Goal: Task Accomplishment & Management: Complete application form

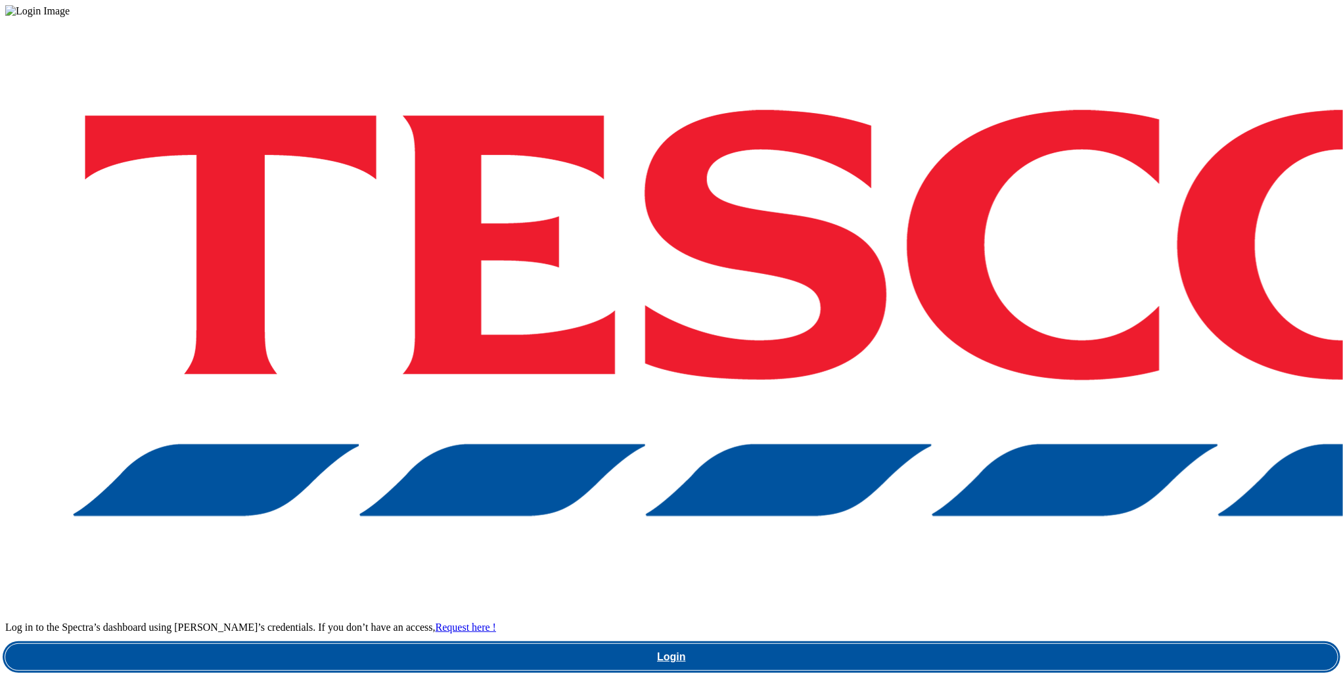
click at [1007, 644] on link "Login" at bounding box center [671, 657] width 1332 height 26
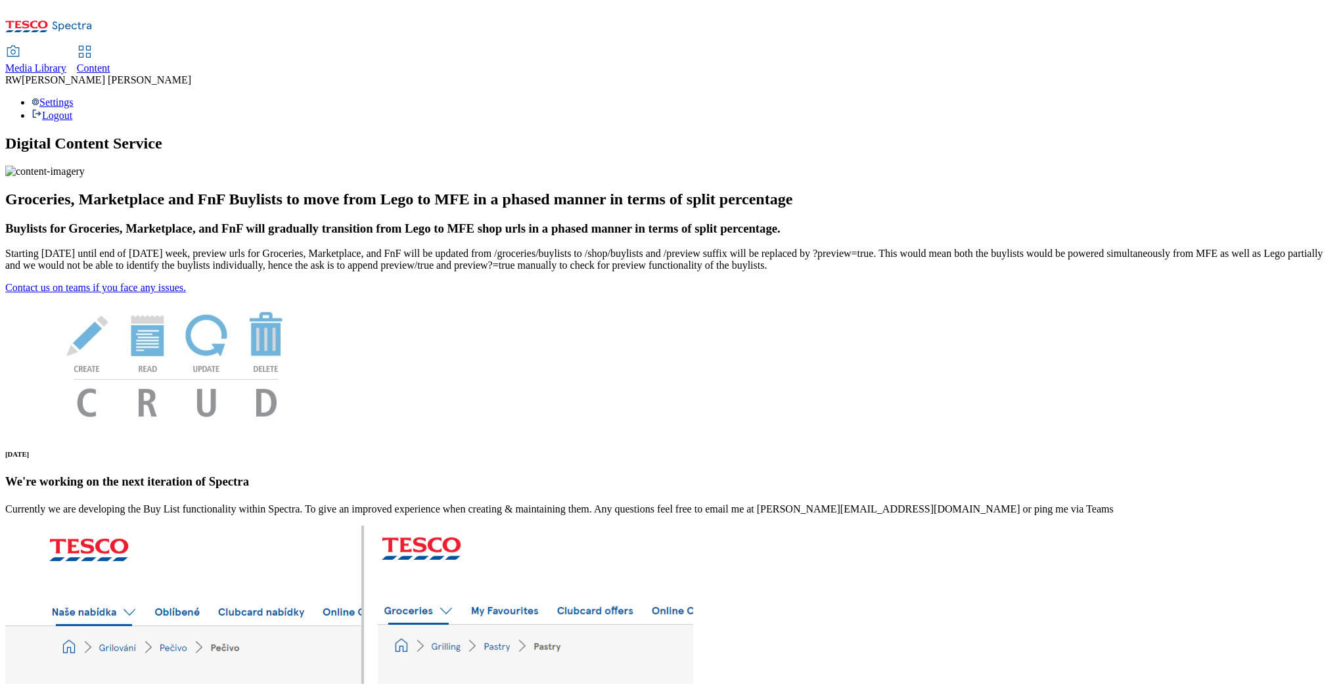
click at [110, 62] on span "Content" at bounding box center [94, 67] width 34 height 11
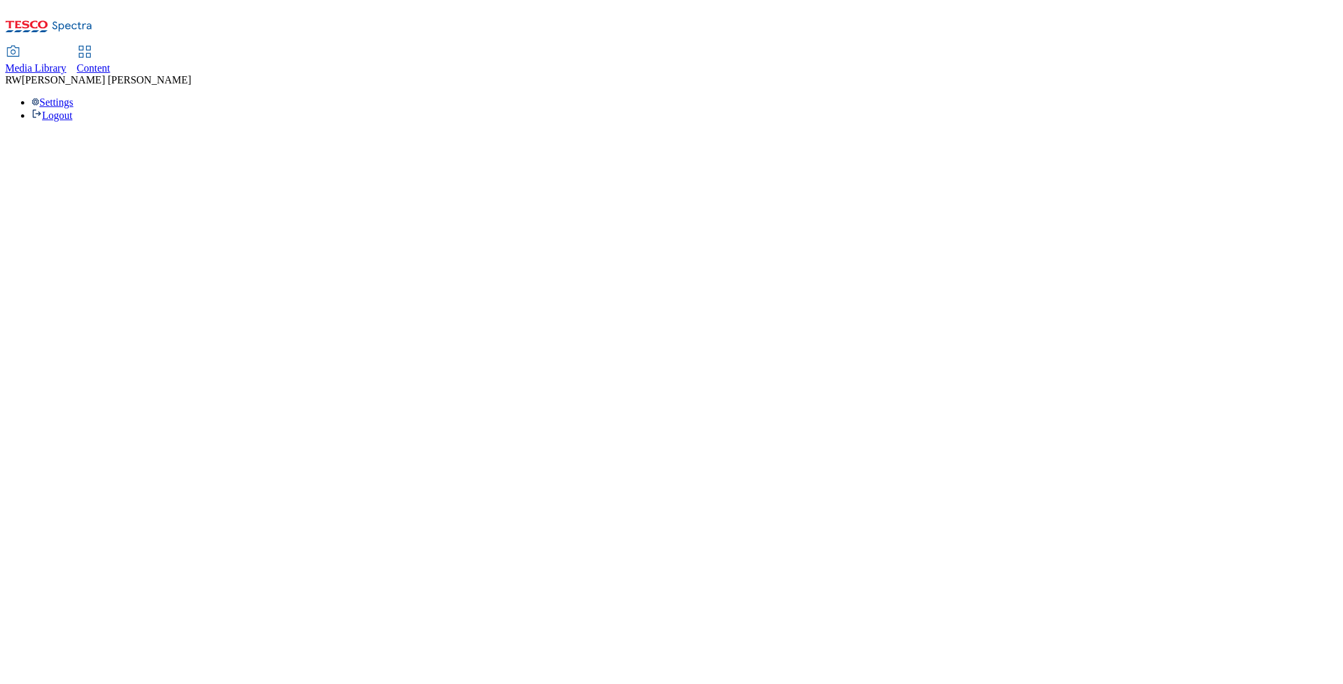
select select "ghs-uk"
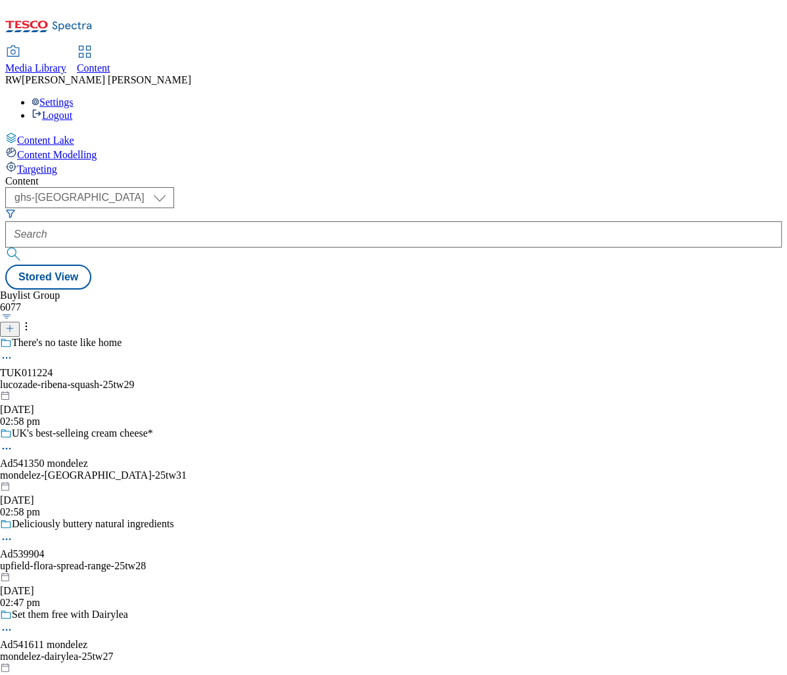
click at [14, 324] on icon at bounding box center [9, 328] width 9 height 9
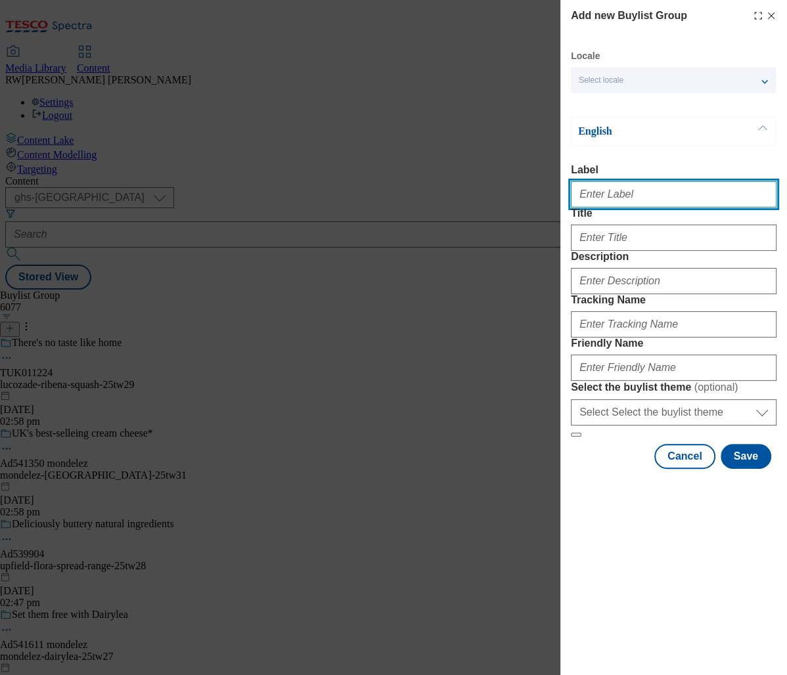
click at [662, 205] on input "Label" at bounding box center [674, 194] width 206 height 26
click at [619, 199] on input "Label" at bounding box center [674, 194] width 206 height 26
paste input "TUK011989"
type input "TUK011989 Arm & Hammer Charcoal SS"
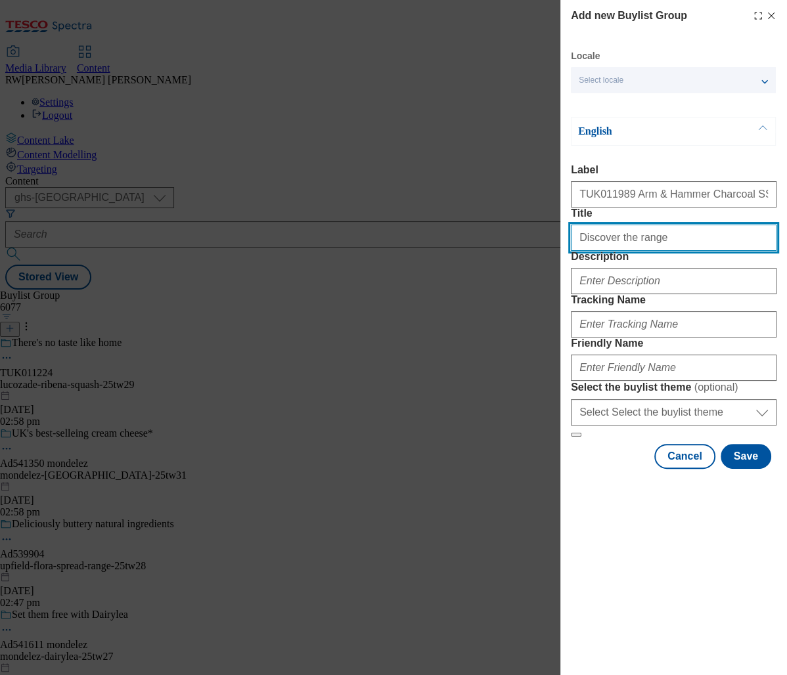
type input "Discover the range"
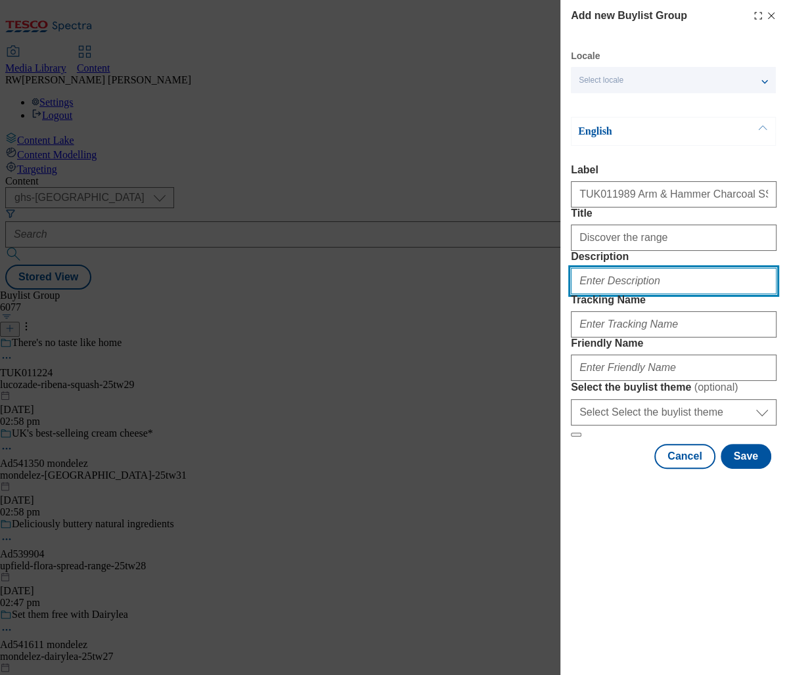
paste input "Discover the range"
drag, startPoint x: 623, startPoint y: 584, endPoint x: 625, endPoint y: 576, distance: 8.8
click at [624, 469] on div "Cancel Save" at bounding box center [674, 456] width 206 height 25
click at [663, 294] on input "Discover the range" at bounding box center [674, 281] width 206 height 26
type input "Discover the range"
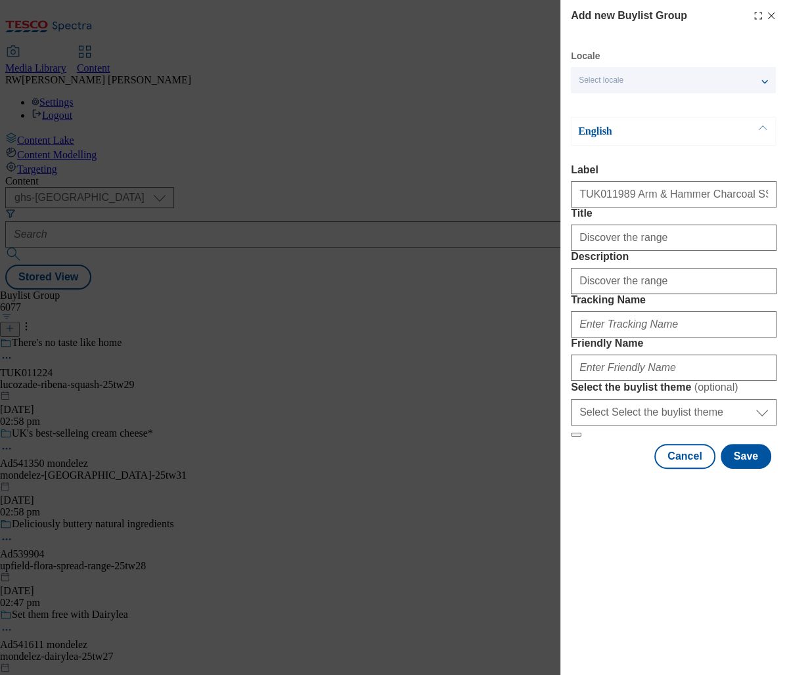
click at [620, 490] on div "Modal" at bounding box center [673, 481] width 227 height 18
click at [651, 338] on input "Tracking Name" at bounding box center [674, 324] width 206 height 26
paste input "Discover the range"
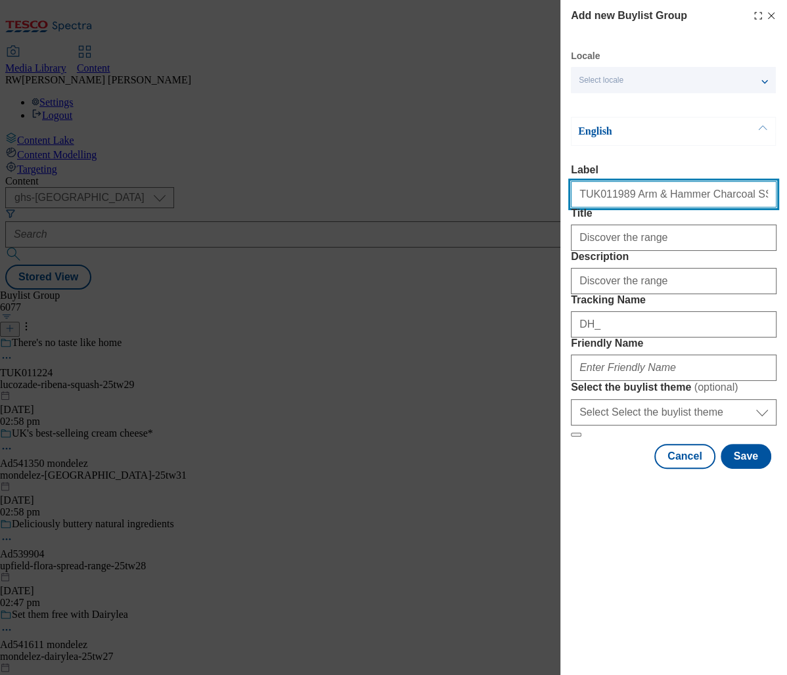
drag, startPoint x: 614, startPoint y: 197, endPoint x: 553, endPoint y: 200, distance: 61.2
click at [553, 200] on div "Add new Buylist Group Locale Select locale English Welsh English Label TUK01198…" at bounding box center [393, 337] width 787 height 675
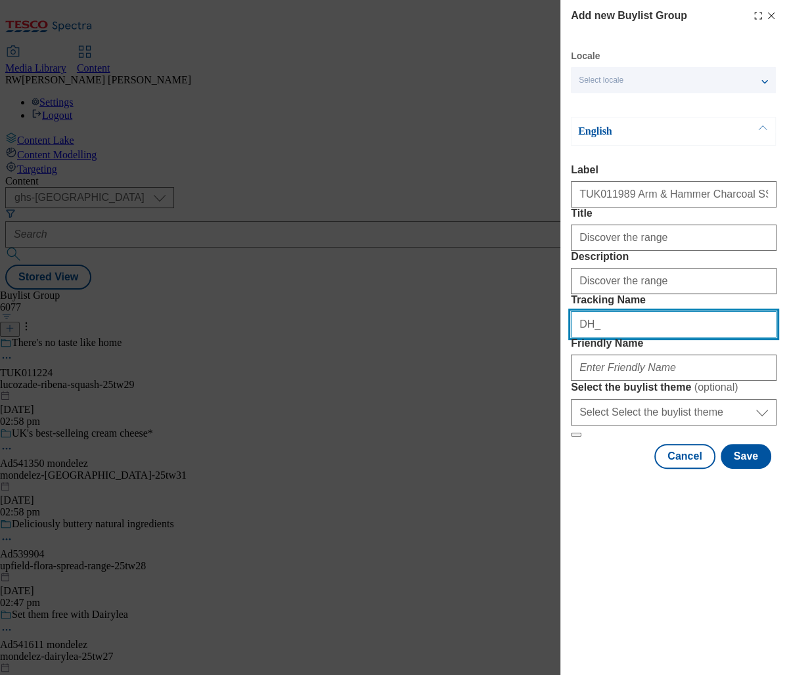
click at [627, 338] on input "DH_" at bounding box center [674, 324] width 206 height 26
paste input "TUK011989"
type input "DH_TUK011989"
drag, startPoint x: 601, startPoint y: 581, endPoint x: 616, endPoint y: 533, distance: 50.1
click at [602, 469] on div "Cancel Save" at bounding box center [674, 456] width 206 height 25
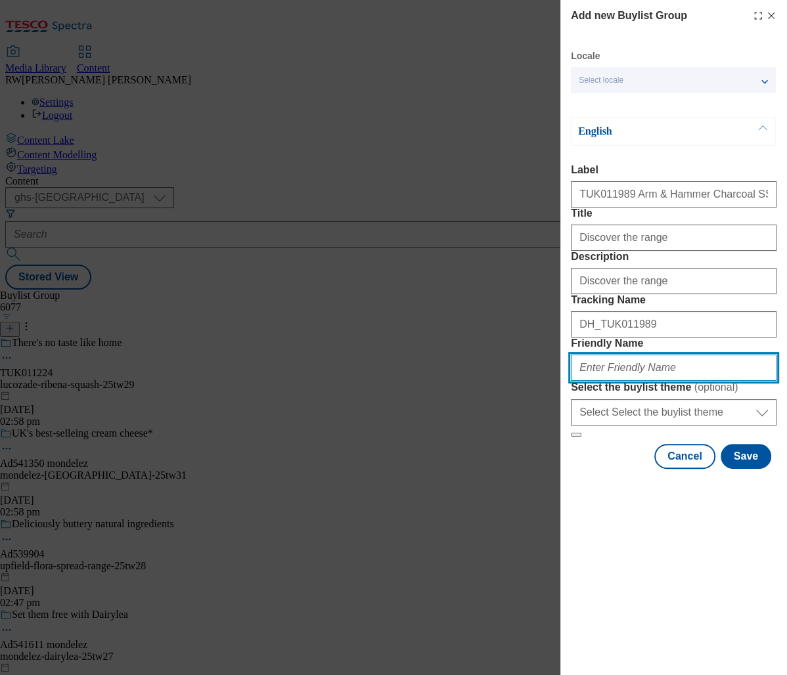
click at [625, 381] on input "Friendly Name" at bounding box center [674, 368] width 206 height 26
type input "a"
drag, startPoint x: 673, startPoint y: 462, endPoint x: 601, endPoint y: 460, distance: 73.0
click at [601, 381] on input "ss-ahadvancedwhite" at bounding box center [674, 368] width 206 height 26
type input "ss-ahcharcoal"
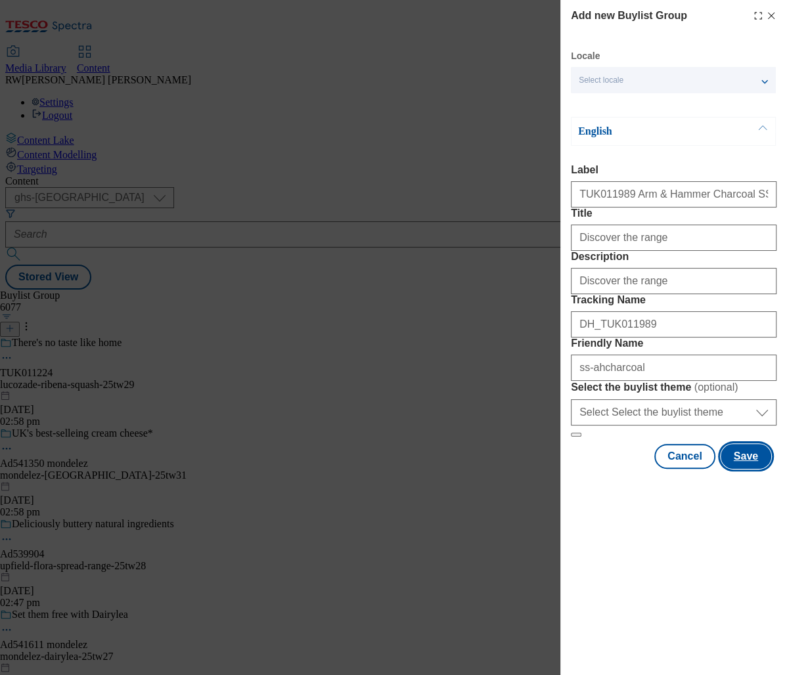
click at [744, 469] on button "Save" at bounding box center [746, 456] width 51 height 25
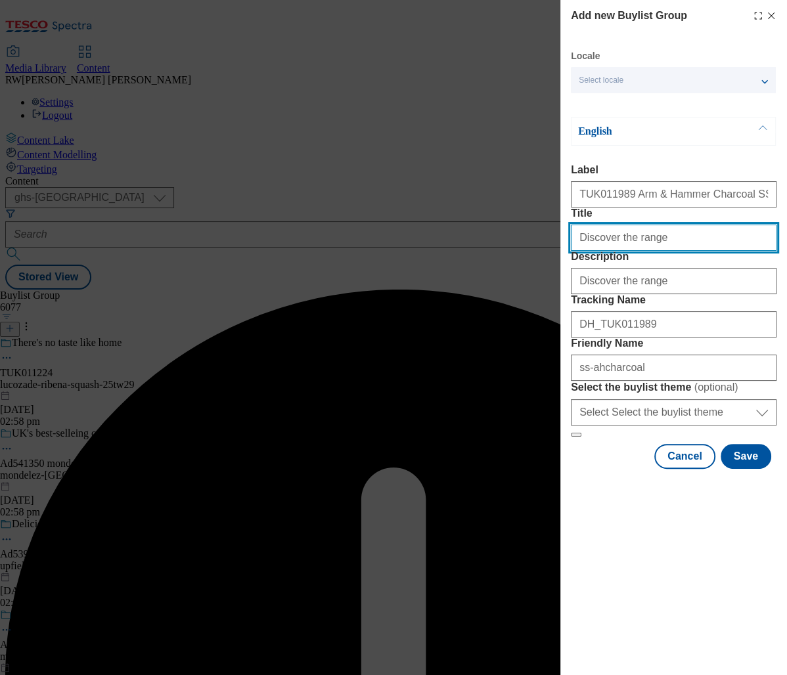
click at [662, 251] on input "Discover the range" at bounding box center [674, 238] width 206 height 26
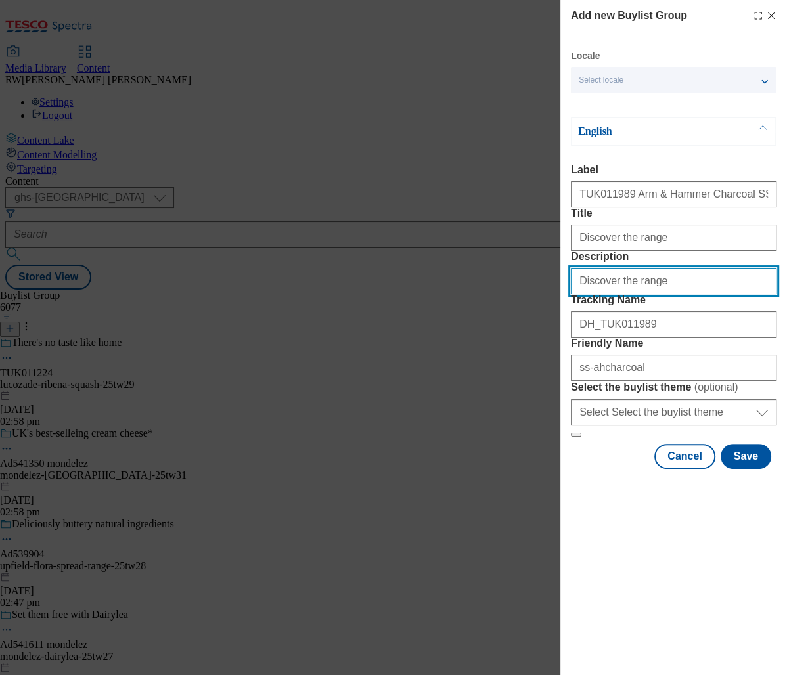
click at [661, 294] on input "Discover the range" at bounding box center [674, 281] width 206 height 26
click at [665, 251] on div "Discover the range" at bounding box center [674, 235] width 206 height 32
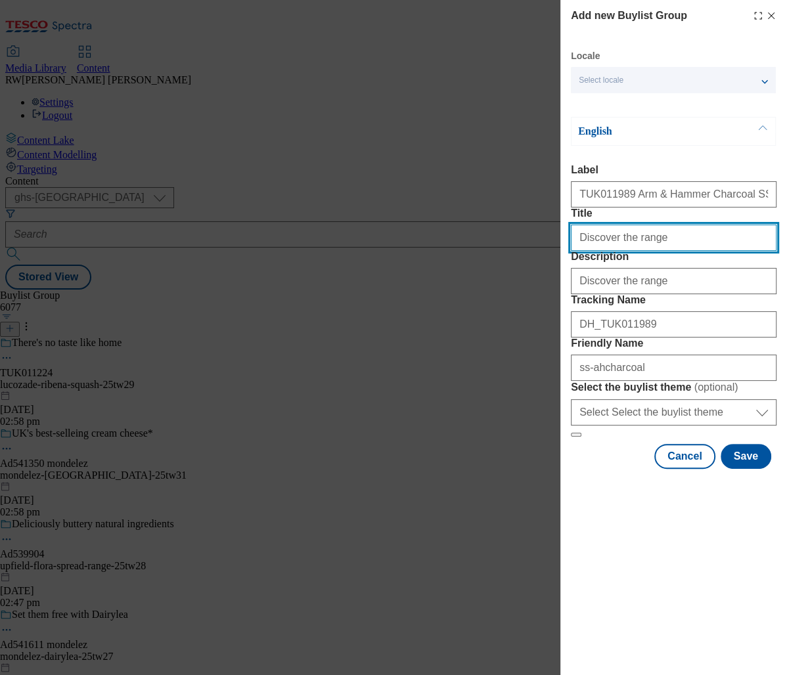
click at [669, 251] on input "Discover the range" at bounding box center [674, 238] width 206 height 26
drag, startPoint x: 727, startPoint y: 268, endPoint x: 650, endPoint y: 269, distance: 76.9
click at [650, 251] on input "Discover the range with Arm & Hammer" at bounding box center [674, 238] width 206 height 26
click at [715, 251] on input "Discover the range with Arm & Hammer" at bounding box center [674, 238] width 206 height 26
click at [735, 251] on input "Discover the range with Arm & Hammer" at bounding box center [674, 238] width 206 height 26
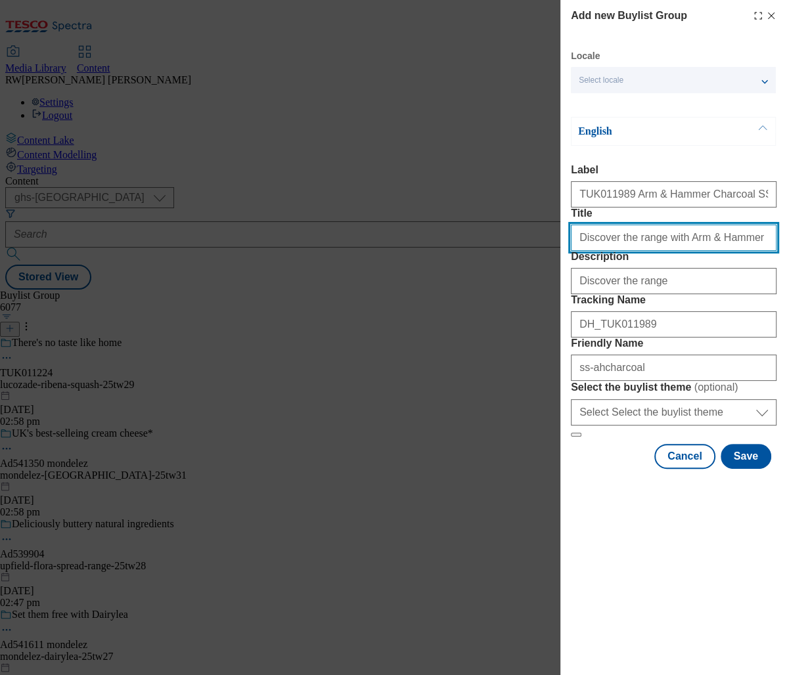
type input "Discover the range with Arm & Hammer"
click at [710, 293] on form "Label TUK011989 Arm & Hammer Charcoal SS Title Discover the range with Arm & Ha…" at bounding box center [674, 300] width 206 height 273
click at [730, 251] on input "Discover the range with Arm & Hammer" at bounding box center [674, 238] width 206 height 26
drag, startPoint x: 728, startPoint y: 263, endPoint x: 648, endPoint y: 264, distance: 80.2
click at [648, 251] on input "Discover the range with Arm & Hammer" at bounding box center [674, 238] width 206 height 26
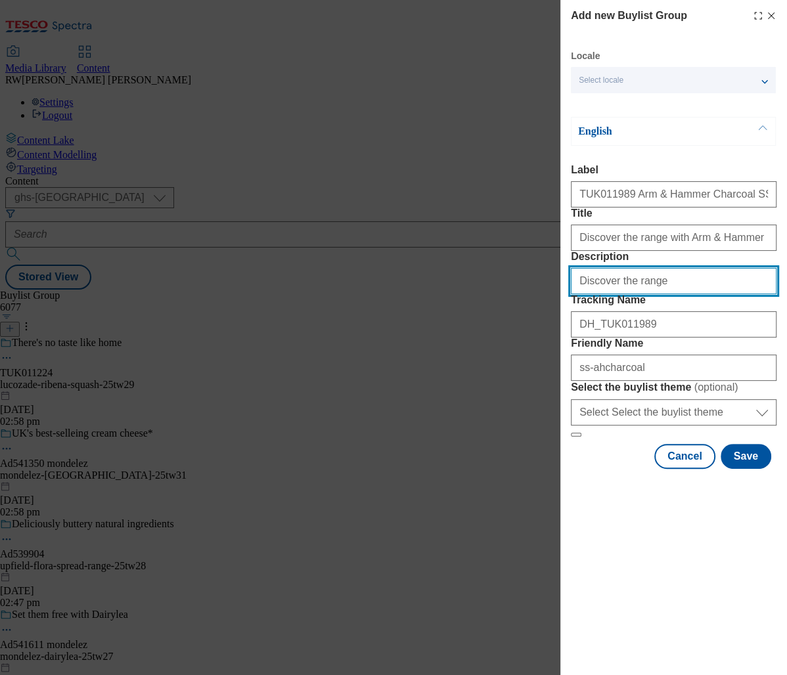
click at [660, 294] on input "Discover the range" at bounding box center [674, 281] width 206 height 26
paste input "with Arm & Hammer"
click at [648, 294] on input "Discover the range with Arm & Hammer" at bounding box center [674, 281] width 206 height 26
type input "Discover the range of Arm & Hammer"
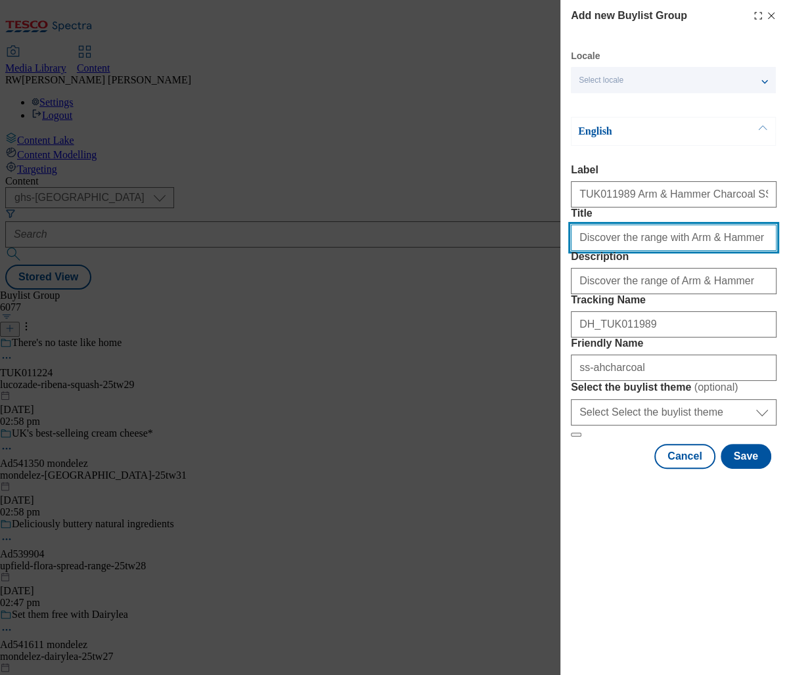
click at [664, 251] on input "Discover the range with Arm & Hammer" at bounding box center [674, 238] width 206 height 26
click at [731, 251] on input "Discover the range of Arm & Hammer" at bounding box center [674, 238] width 206 height 26
type input "Discover the range of Arm & Hammer"
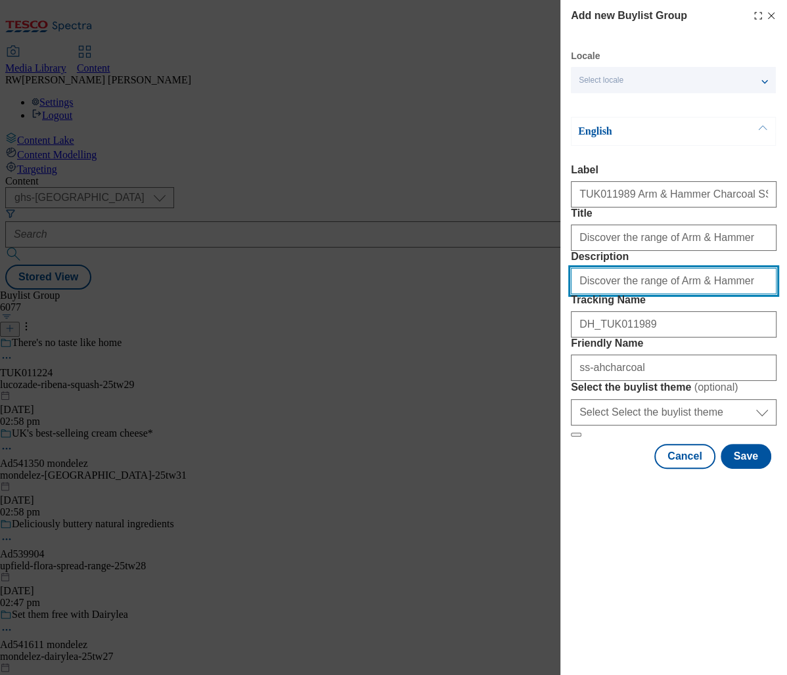
click at [724, 294] on input "Discover the range of Arm & Hammer" at bounding box center [674, 281] width 206 height 26
type input "Discover the range of Arm & Hammer"
click at [702, 306] on label "Tracking Name" at bounding box center [674, 300] width 206 height 12
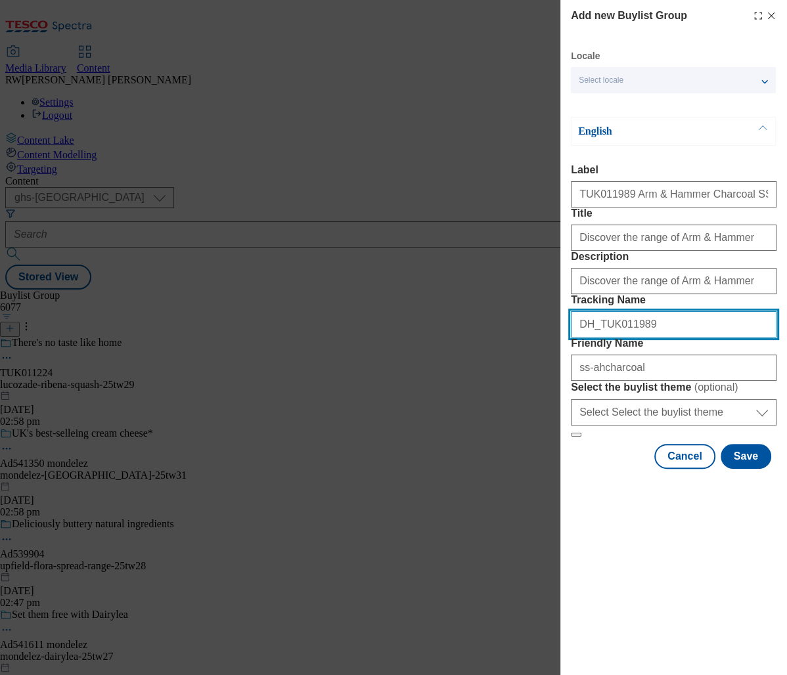
click at [702, 338] on input "DH_TUK011989" at bounding box center [674, 324] width 206 height 26
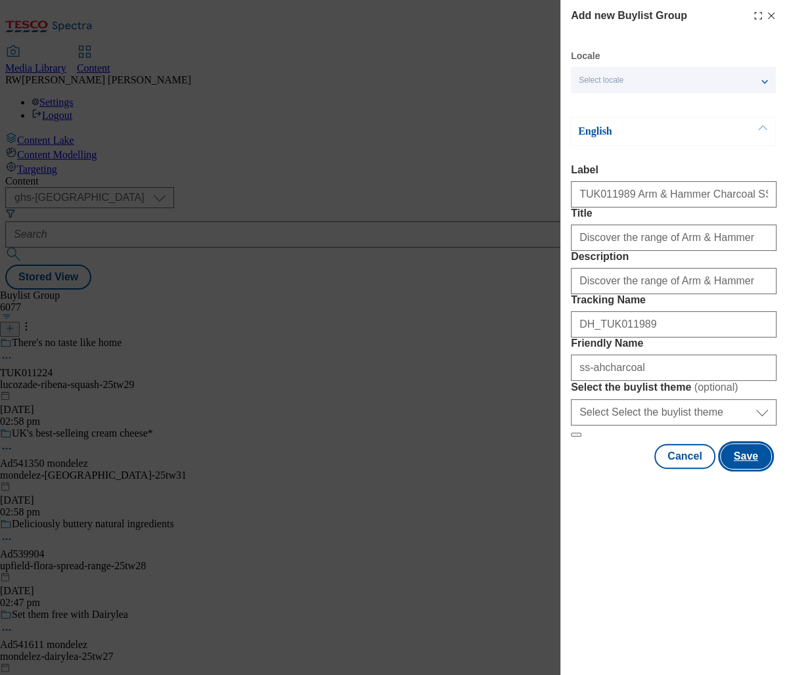
click at [754, 469] on button "Save" at bounding box center [746, 456] width 51 height 25
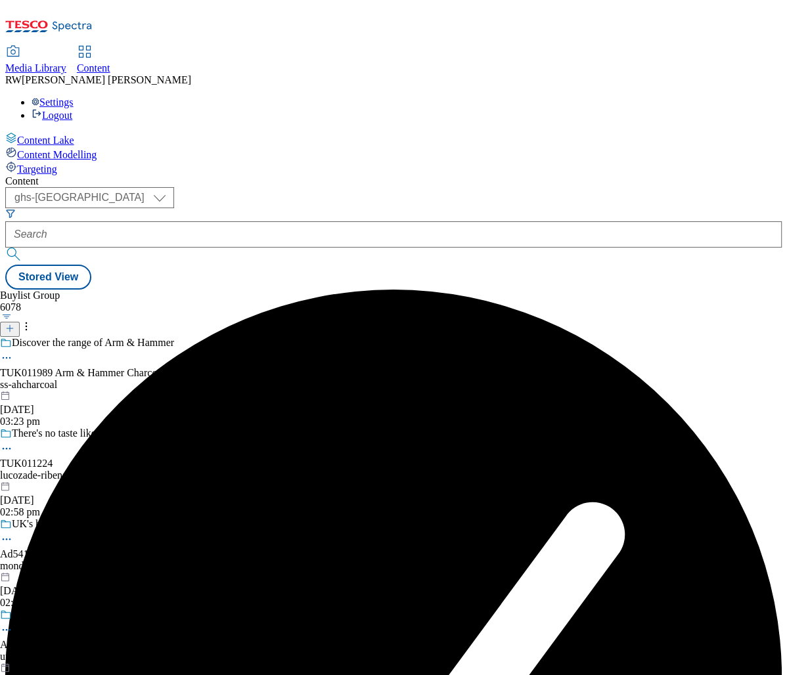
click at [196, 379] on div "ss-ahcharcoal" at bounding box center [98, 385] width 196 height 12
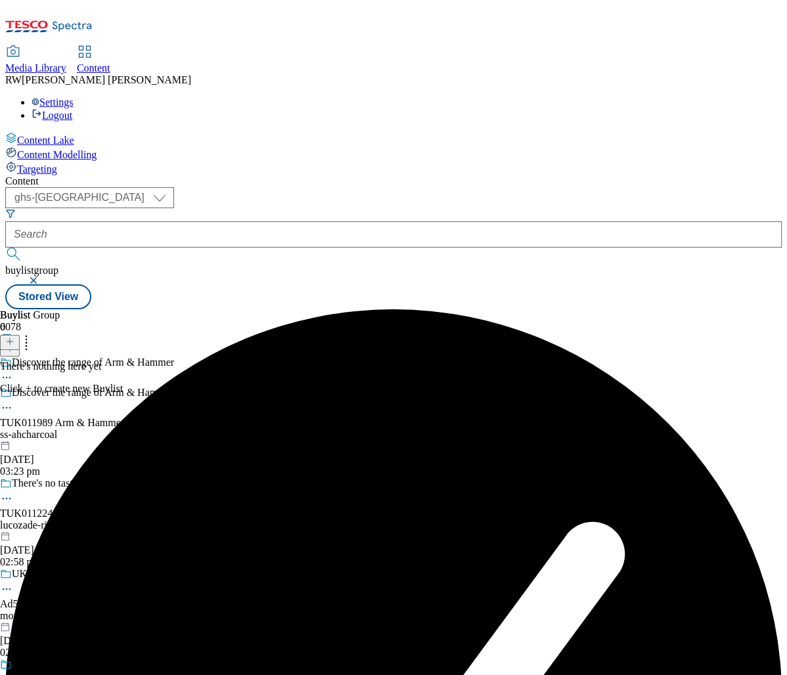
click at [14, 337] on icon at bounding box center [9, 341] width 9 height 9
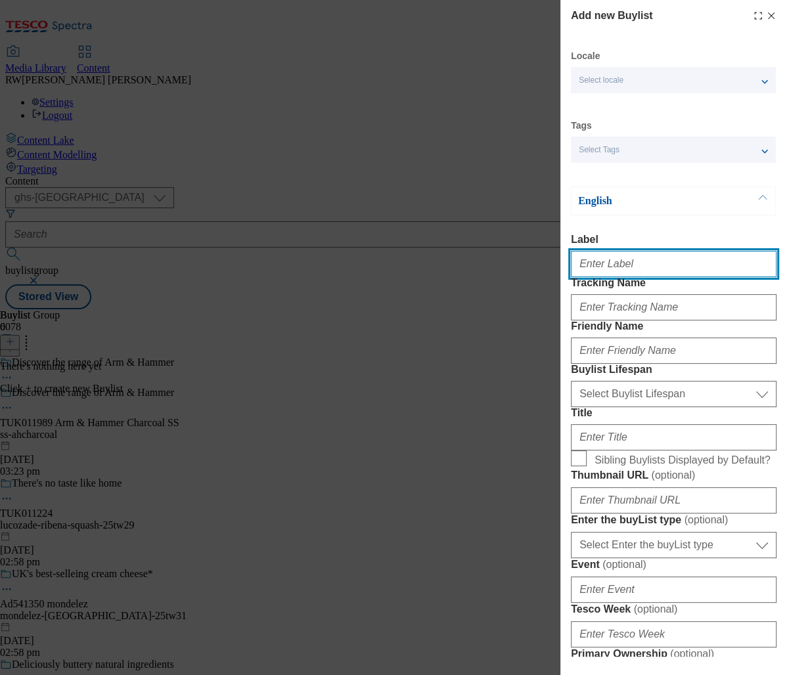
click at [634, 271] on input "Label" at bounding box center [674, 264] width 206 height 26
paste input "with Arm & Hammer"
type input "with Arm & Hammer"
click at [640, 267] on input "Label" at bounding box center [674, 264] width 206 height 26
paste input "TUK011989"
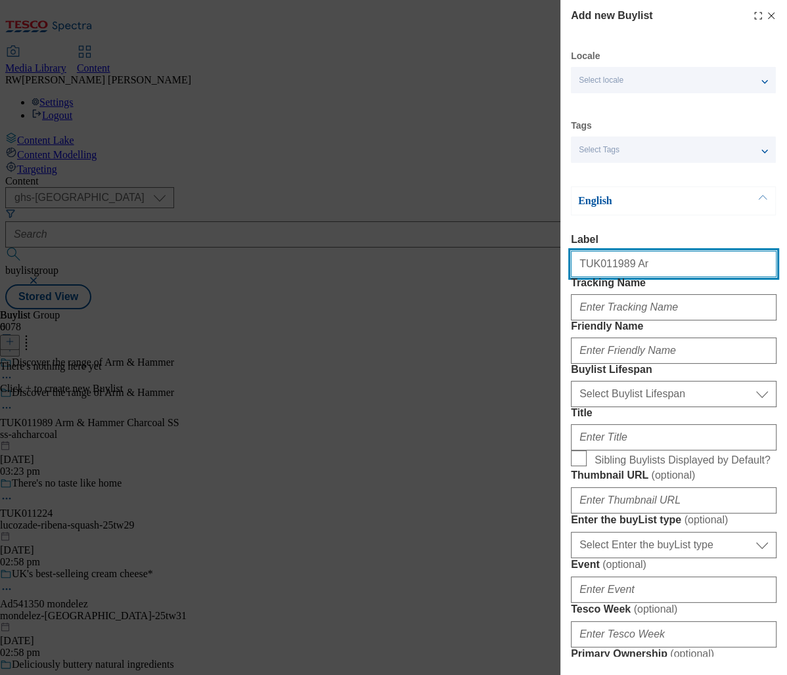
type input "TUK011989 Arm & Hammer Charcoal SS"
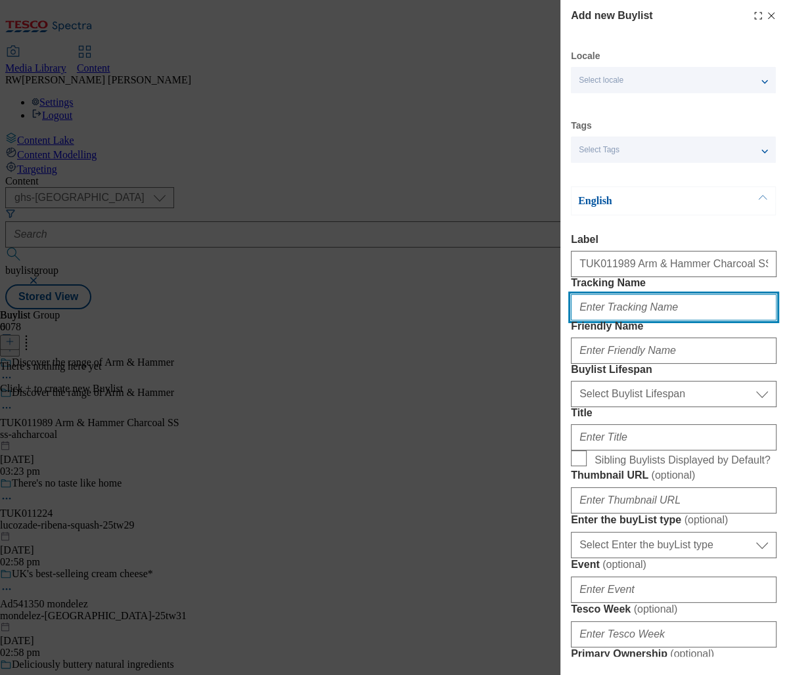
click at [653, 321] on input "Tracking Name" at bounding box center [674, 307] width 206 height 26
type input "d"
paste input "TUK011989"
type input "DH_TUK011989"
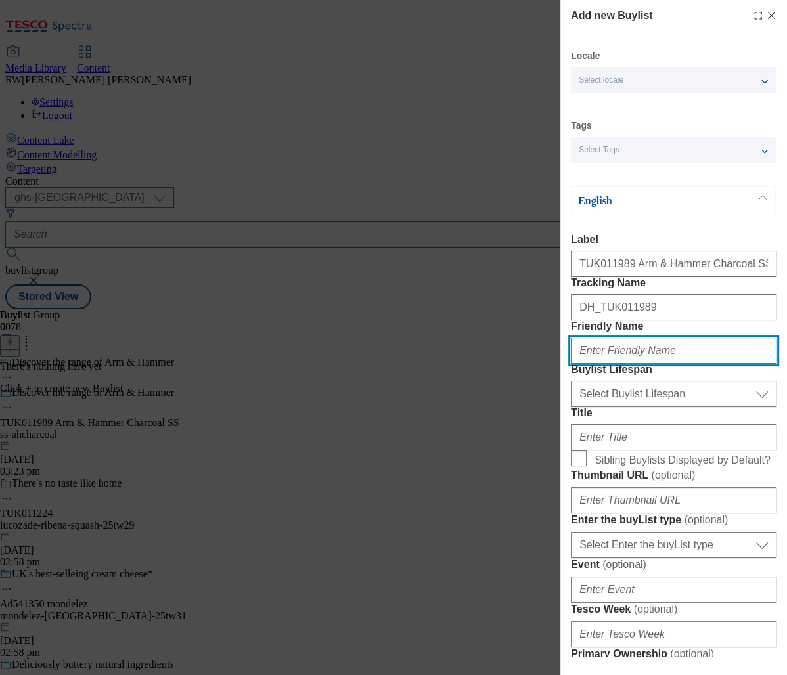
click at [669, 364] on input "Friendly Name" at bounding box center [674, 351] width 206 height 26
type input "ss-ahcharcoal"
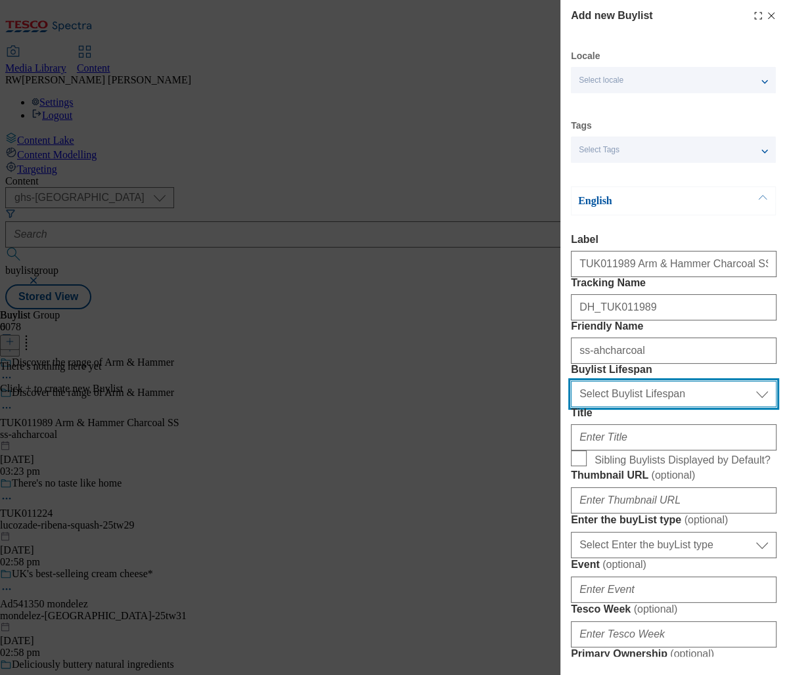
click at [644, 407] on select "Select Buylist Lifespan evergreen seasonal tactical" at bounding box center [674, 394] width 206 height 26
select select "tactical"
click at [571, 407] on select "Select Buylist Lifespan evergreen seasonal tactical" at bounding box center [674, 394] width 206 height 26
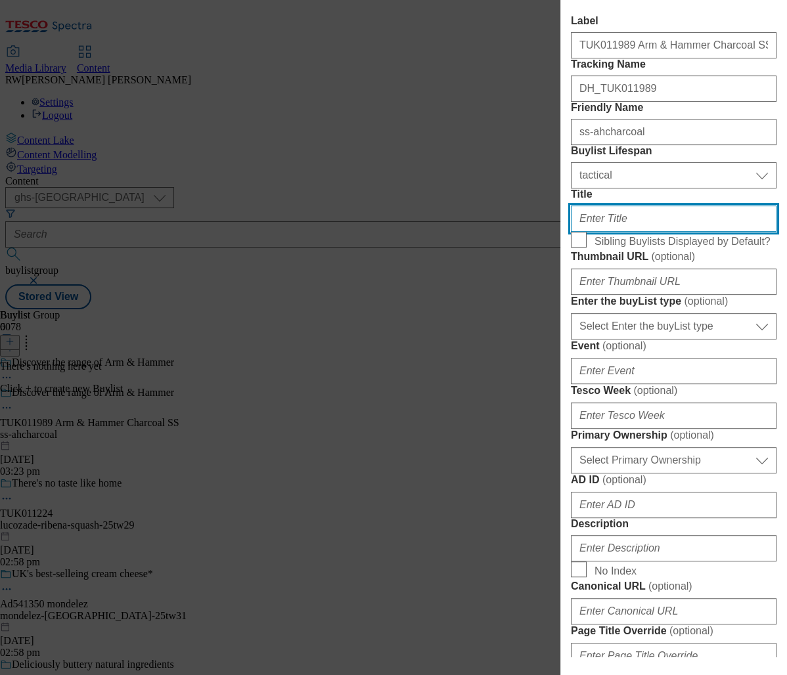
click at [645, 232] on input "Title" at bounding box center [674, 219] width 206 height 26
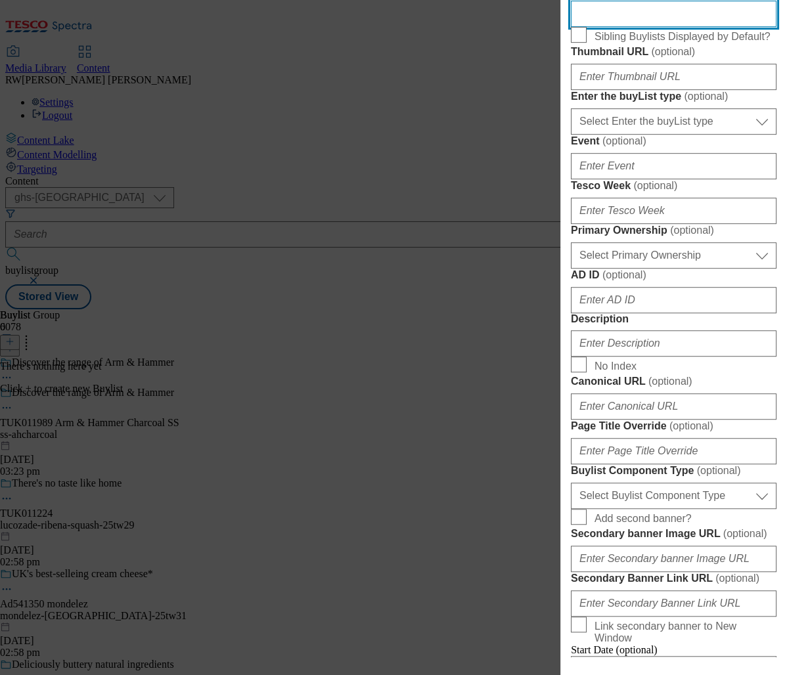
scroll to position [438, 0]
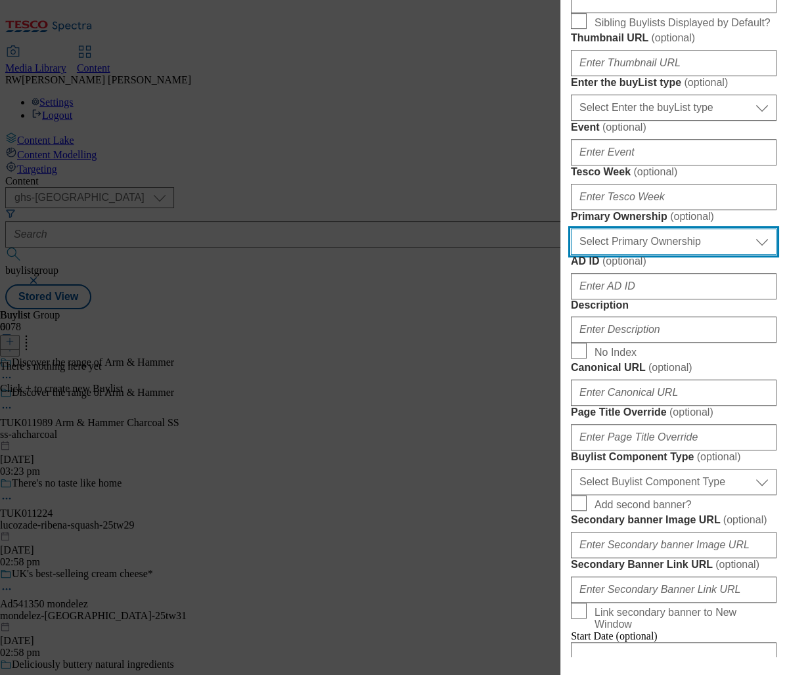
drag, startPoint x: 678, startPoint y: 455, endPoint x: 675, endPoint y: 461, distance: 6.8
click at [678, 255] on select "Select Primary Ownership tesco dunnhumby" at bounding box center [674, 242] width 206 height 26
select select "dunnhumby"
click at [571, 255] on select "Select Primary Ownership tesco dunnhumby" at bounding box center [674, 242] width 206 height 26
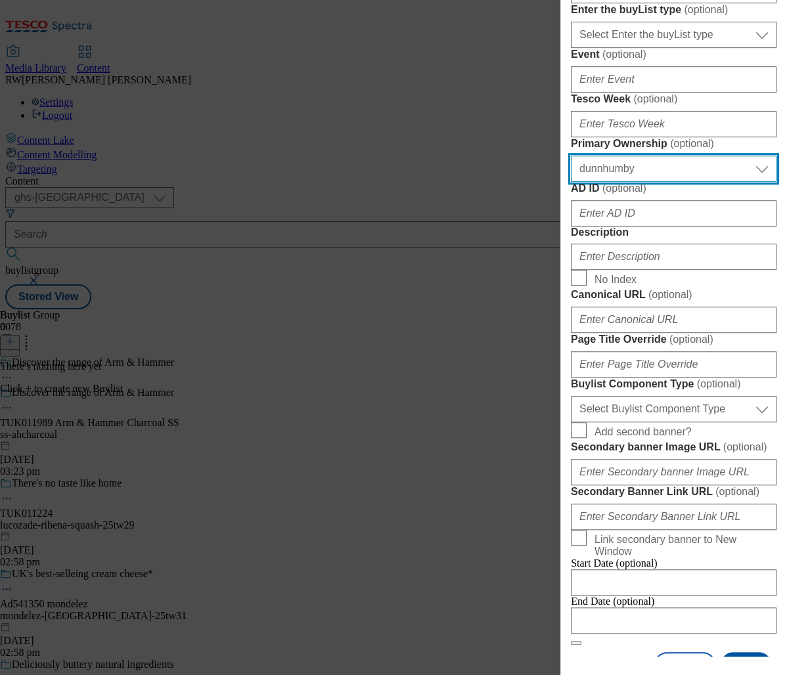
scroll to position [657, 0]
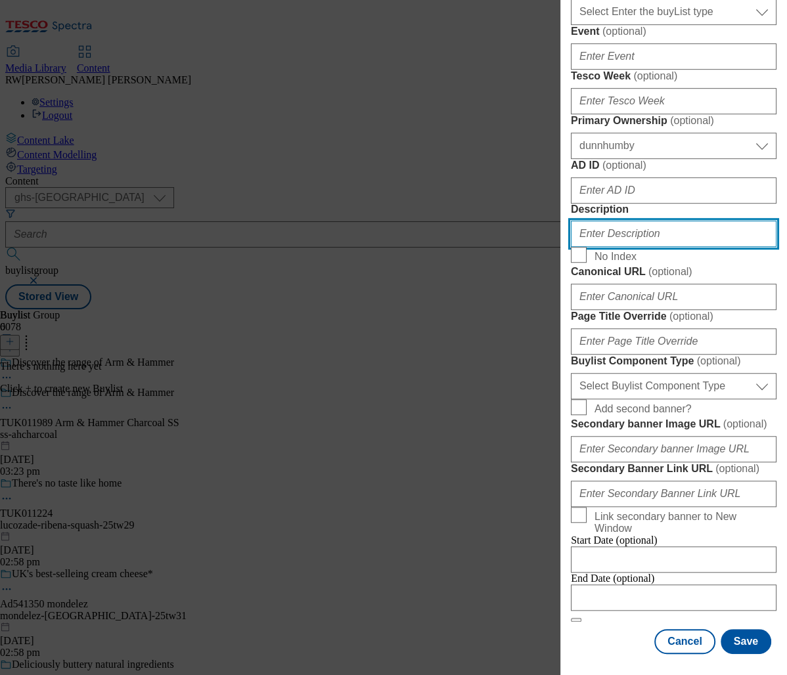
click at [642, 247] on input "Description" at bounding box center [674, 234] width 206 height 26
click at [564, 431] on div "Add new Buylist Locale Select locale English Welsh Tags Select Tags fnf marketp…" at bounding box center [673, 328] width 227 height 657
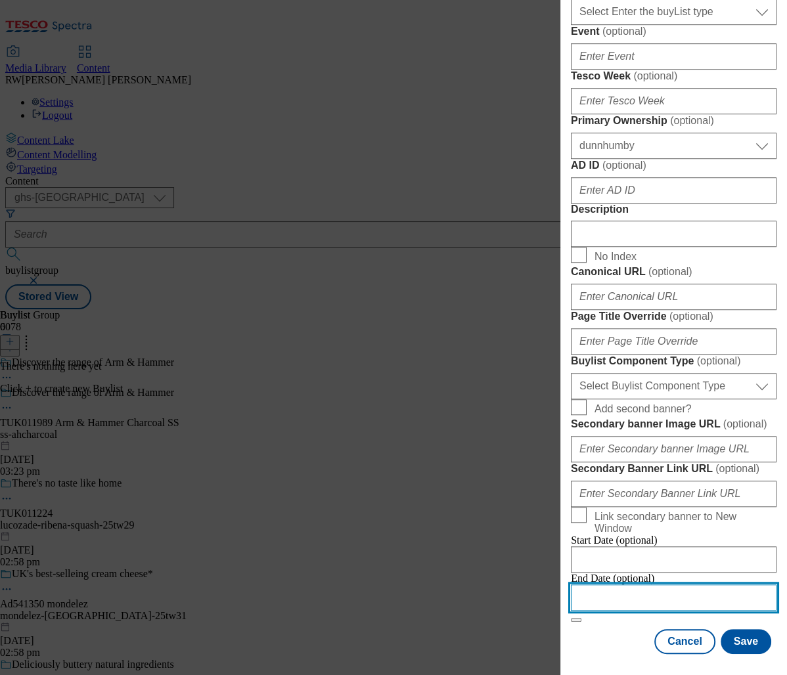
click at [612, 585] on input "Modal" at bounding box center [674, 598] width 206 height 26
select select "2025"
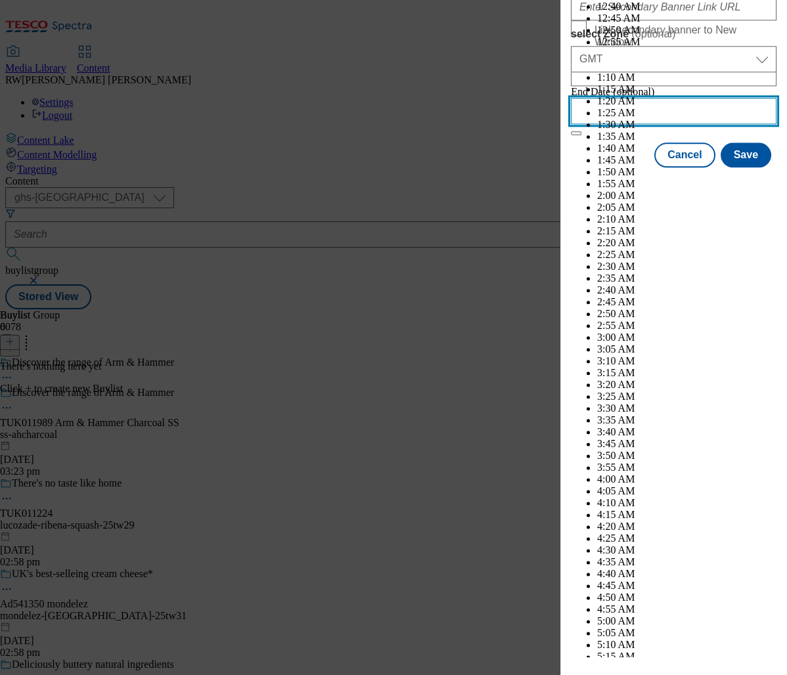
scroll to position [4430, 0]
select select "November"
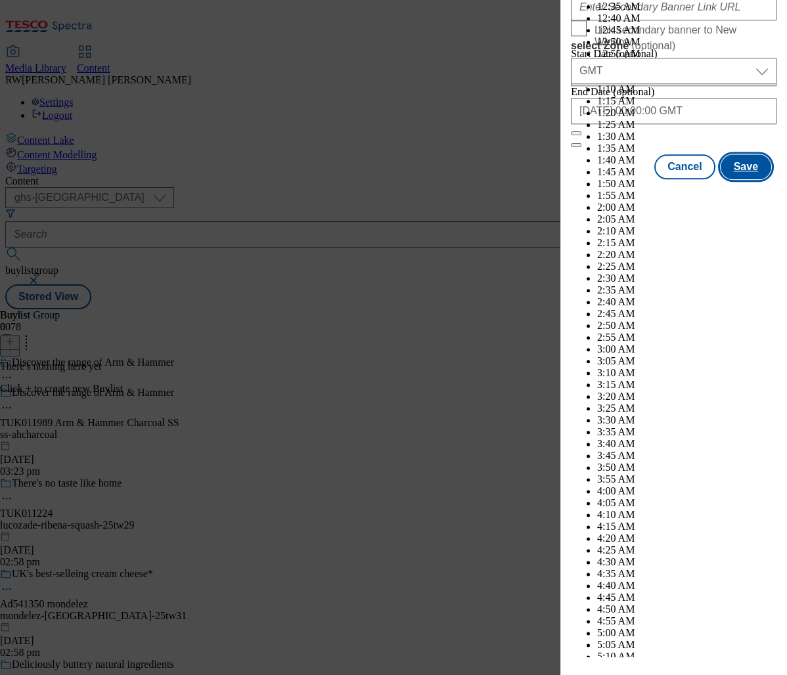
click at [741, 179] on button "Save" at bounding box center [746, 166] width 51 height 25
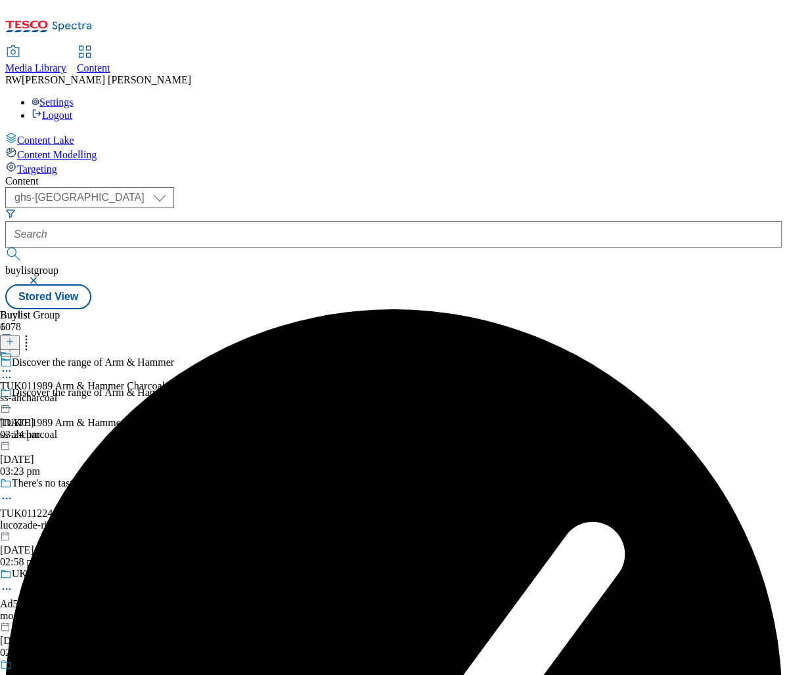
click at [179, 392] on div "ss-ahcharcoal" at bounding box center [89, 398] width 179 height 12
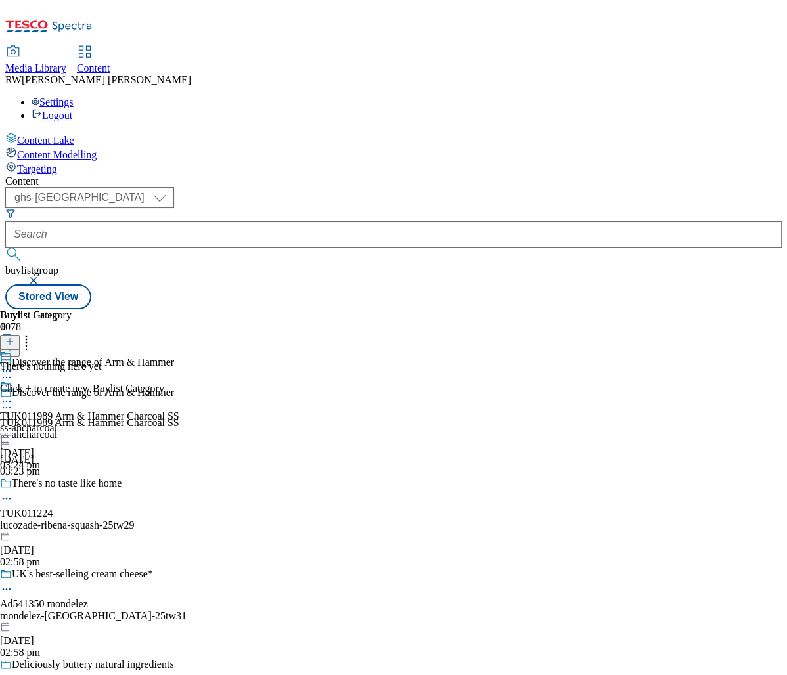
click at [14, 337] on icon at bounding box center [9, 341] width 9 height 9
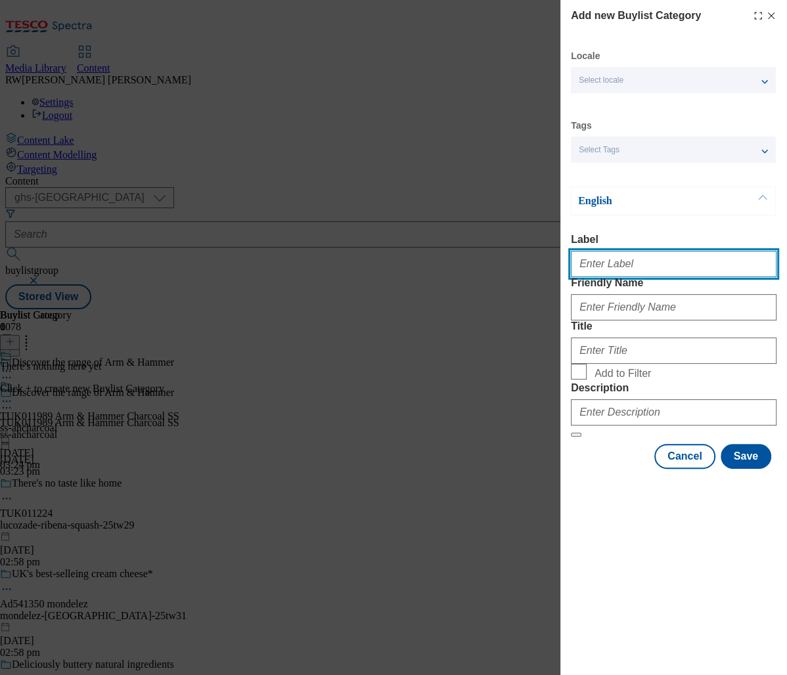
click at [618, 269] on input "Label" at bounding box center [674, 264] width 206 height 26
paste input "TUK011989"
type input "TUK011989 Arm & Hammer Charcoal SS"
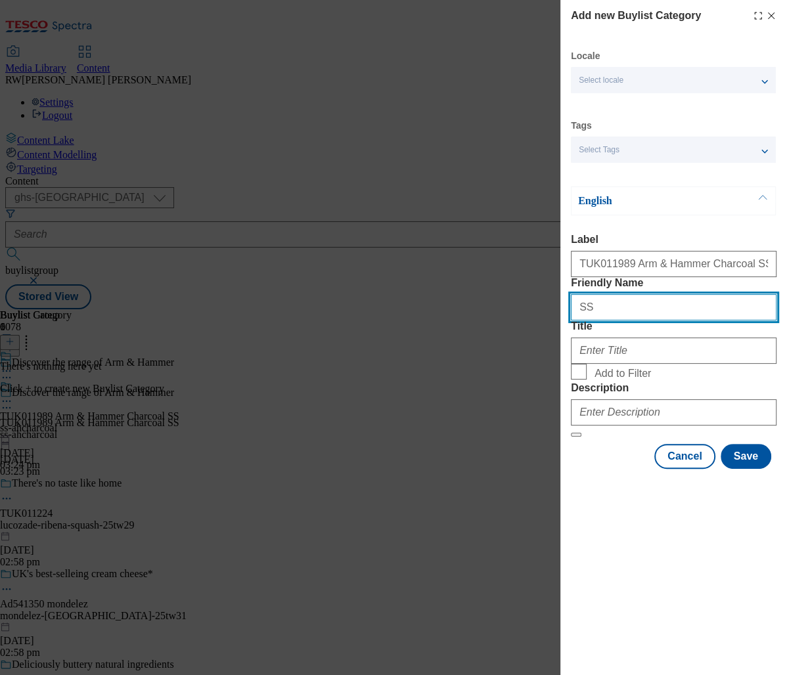
type input "ss-ahcharcoal"
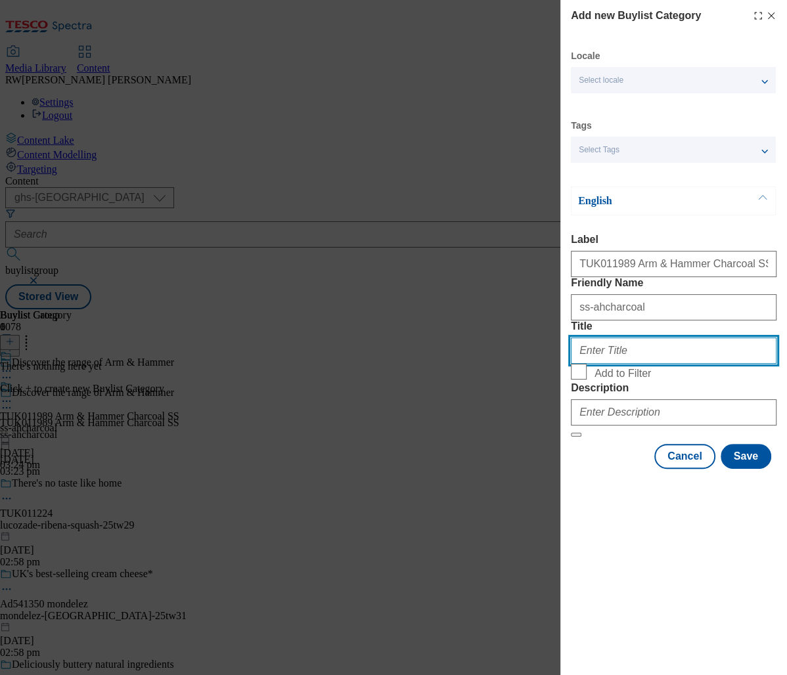
click at [613, 364] on input "Title" at bounding box center [674, 351] width 206 height 26
type input "Arm & Hammer Charcoal"
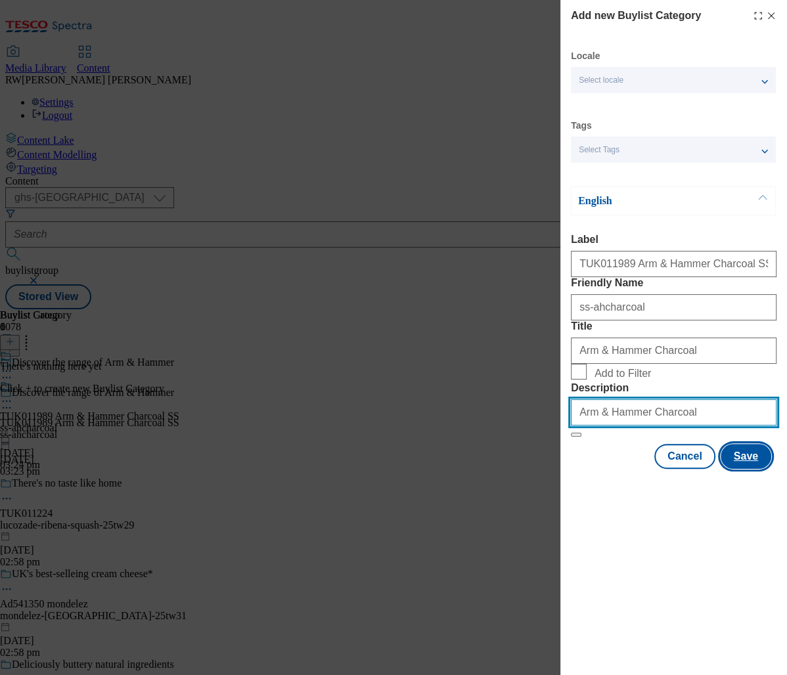
type input "Arm & Hammer Charcoal"
click at [747, 469] on button "Save" at bounding box center [746, 456] width 51 height 25
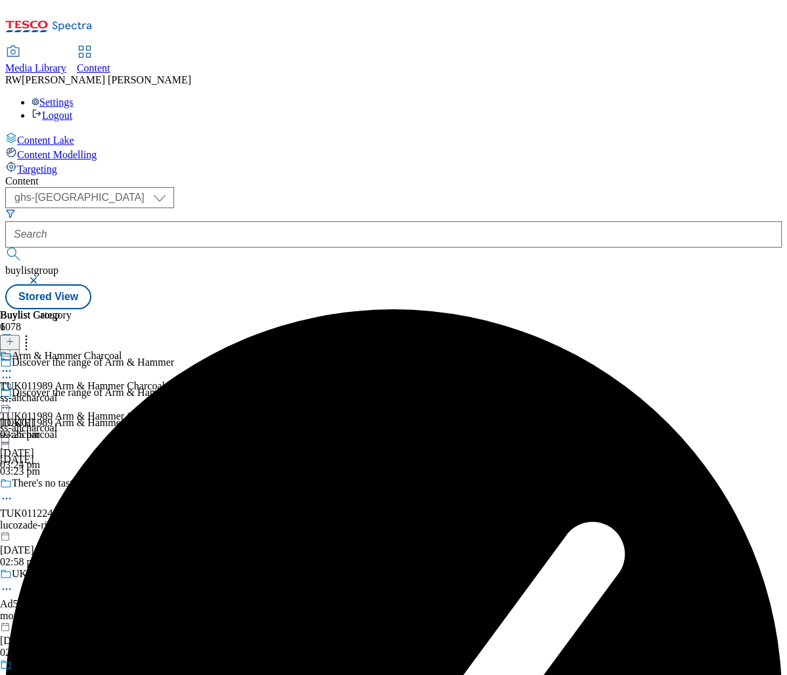
click at [179, 392] on div "ss-ahcharcoal" at bounding box center [89, 398] width 179 height 12
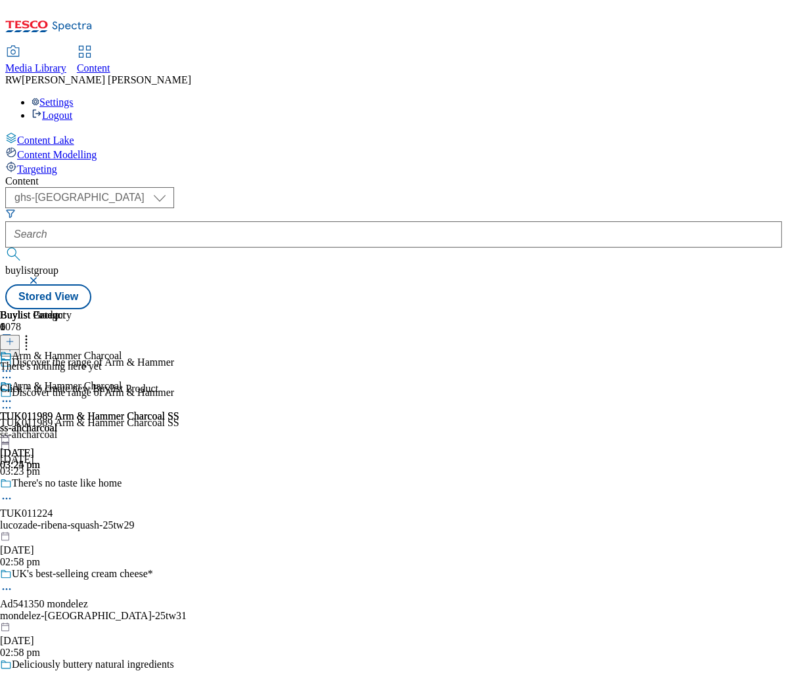
scroll to position [0, 379]
click at [14, 337] on icon at bounding box center [9, 341] width 9 height 9
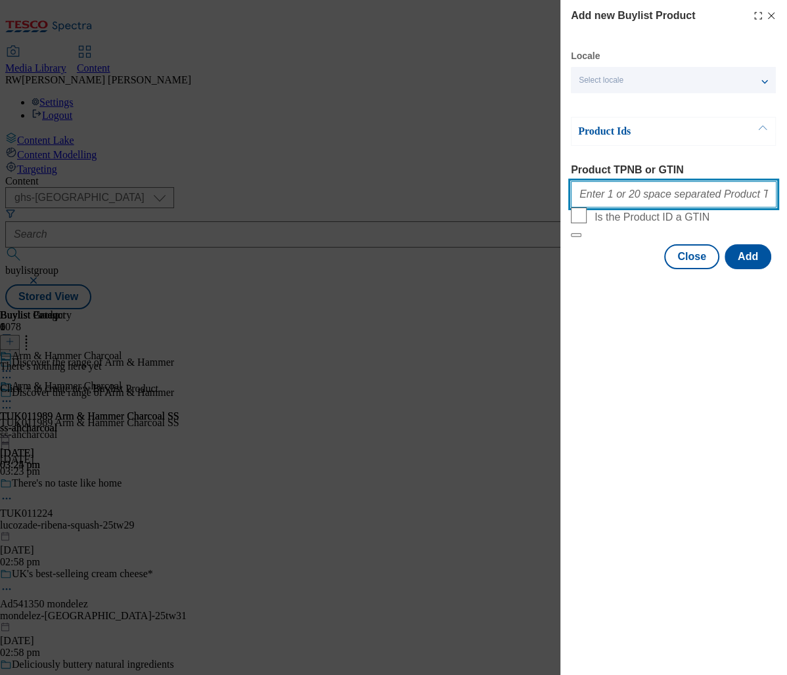
click at [620, 192] on input "Product TPNB or GTIN" at bounding box center [674, 194] width 206 height 26
paste input "87229283, 85718491"
type input "87229283, 85718491"
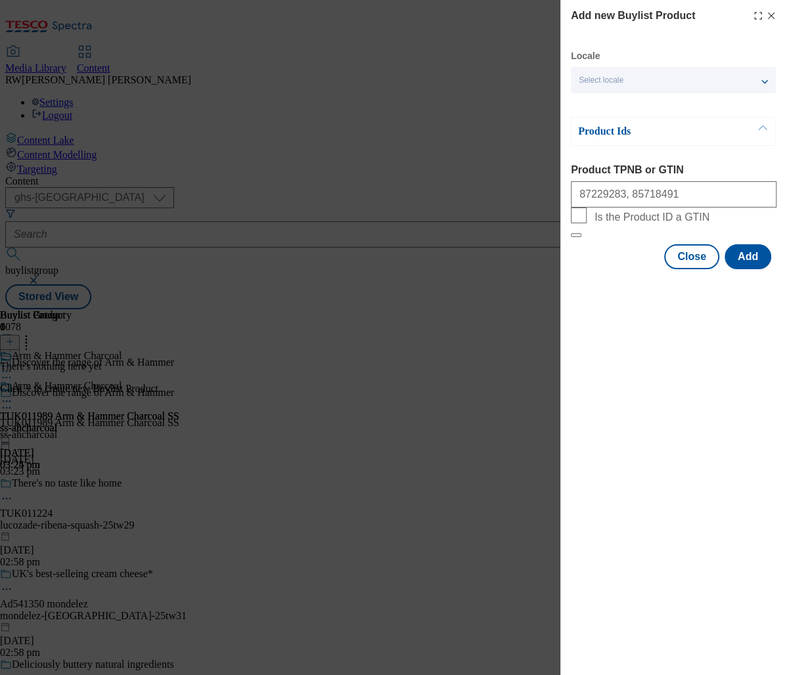
click at [680, 401] on div "Add new Buylist Product Locale Select locale English Welsh Product Ids Product …" at bounding box center [673, 337] width 227 height 675
click at [755, 269] on button "Add" at bounding box center [748, 256] width 47 height 25
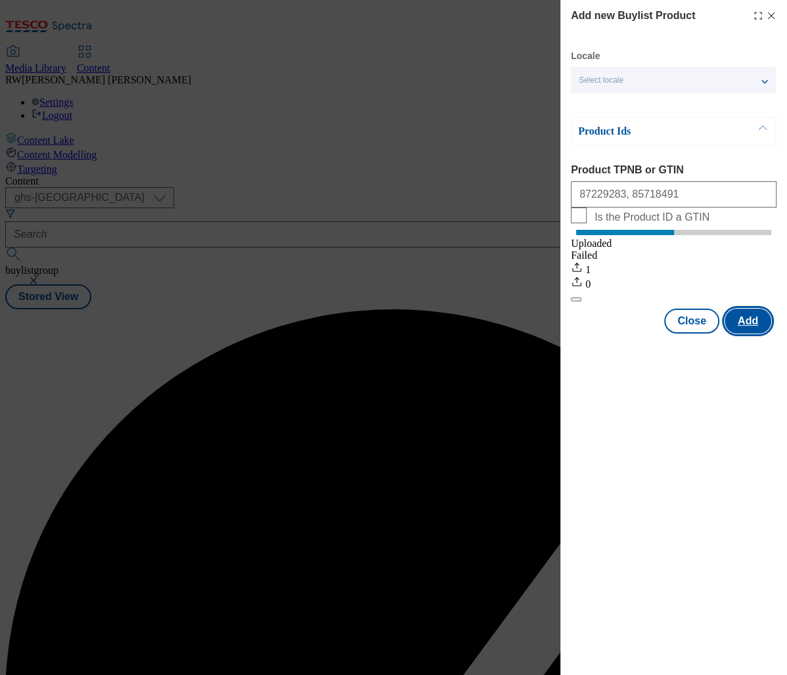
scroll to position [0, 0]
click at [696, 332] on button "Close" at bounding box center [691, 321] width 55 height 25
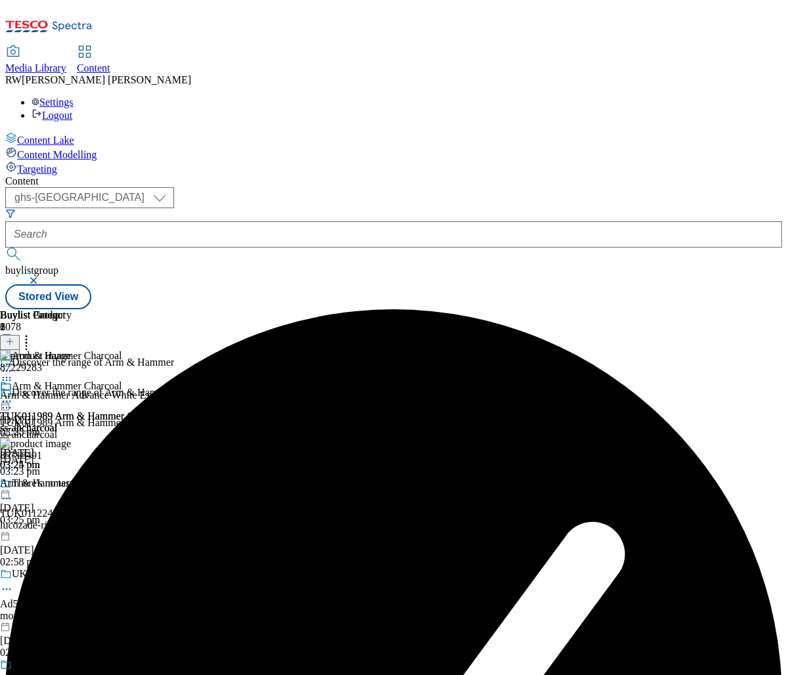
scroll to position [0, 137]
click at [13, 395] on icon at bounding box center [6, 401] width 13 height 13
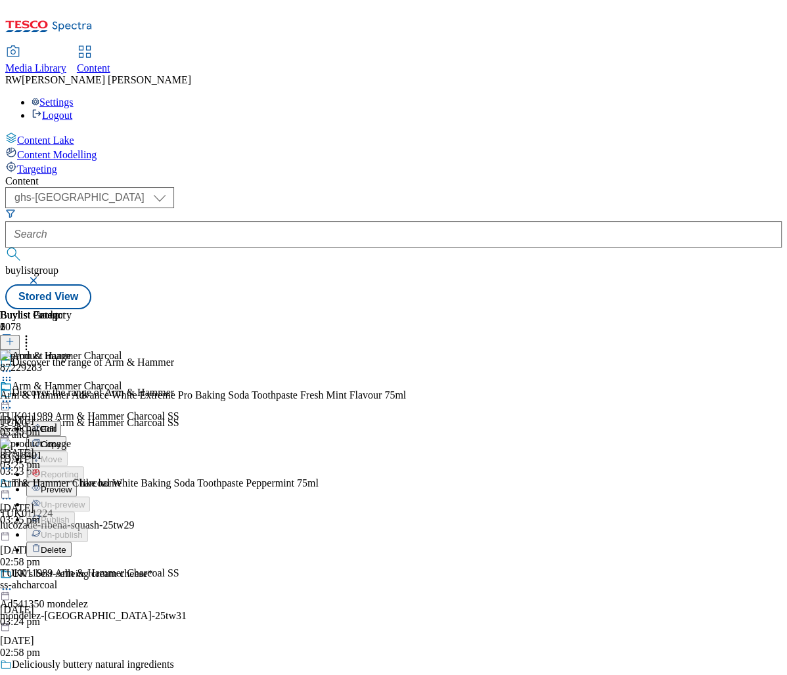
click at [77, 482] on button "Preview" at bounding box center [51, 489] width 51 height 15
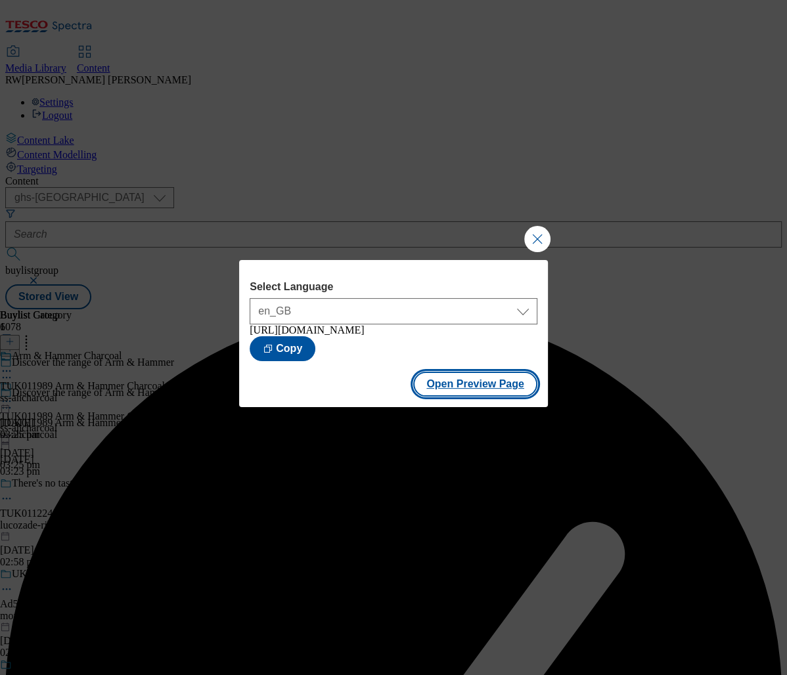
click at [465, 396] on button "Open Preview Page" at bounding box center [475, 384] width 124 height 25
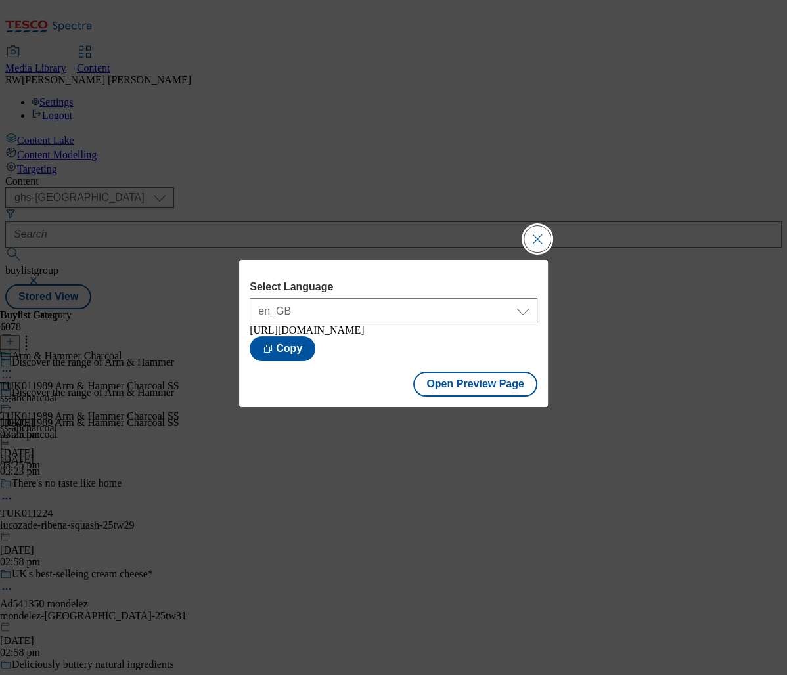
click at [537, 226] on button "Close Modal" at bounding box center [537, 239] width 26 height 26
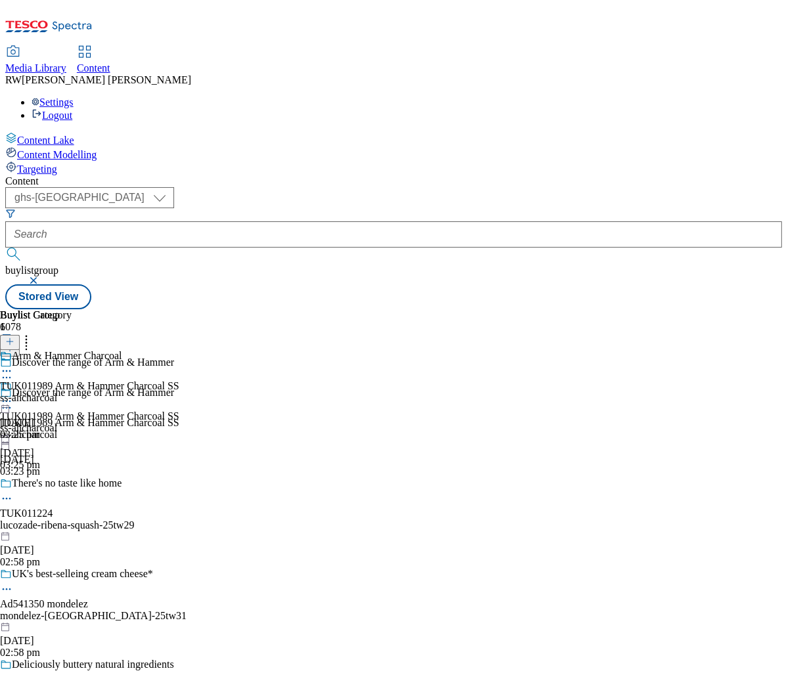
click at [13, 395] on icon at bounding box center [6, 401] width 13 height 13
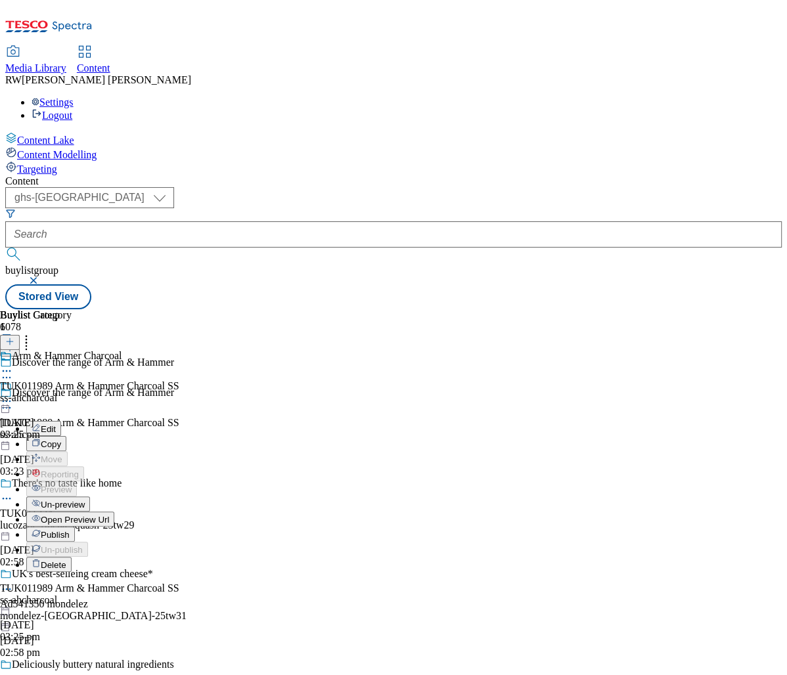
click at [75, 527] on button "Publish" at bounding box center [50, 534] width 49 height 15
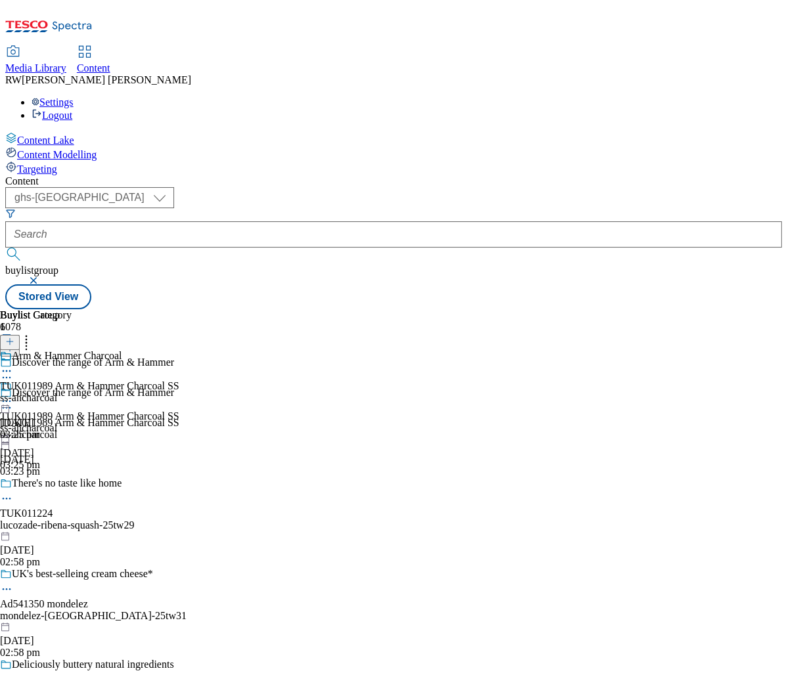
click at [129, 175] on div "Content Lake Content Modelling Targeting" at bounding box center [393, 153] width 777 height 43
